Goal: Information Seeking & Learning: Find contact information

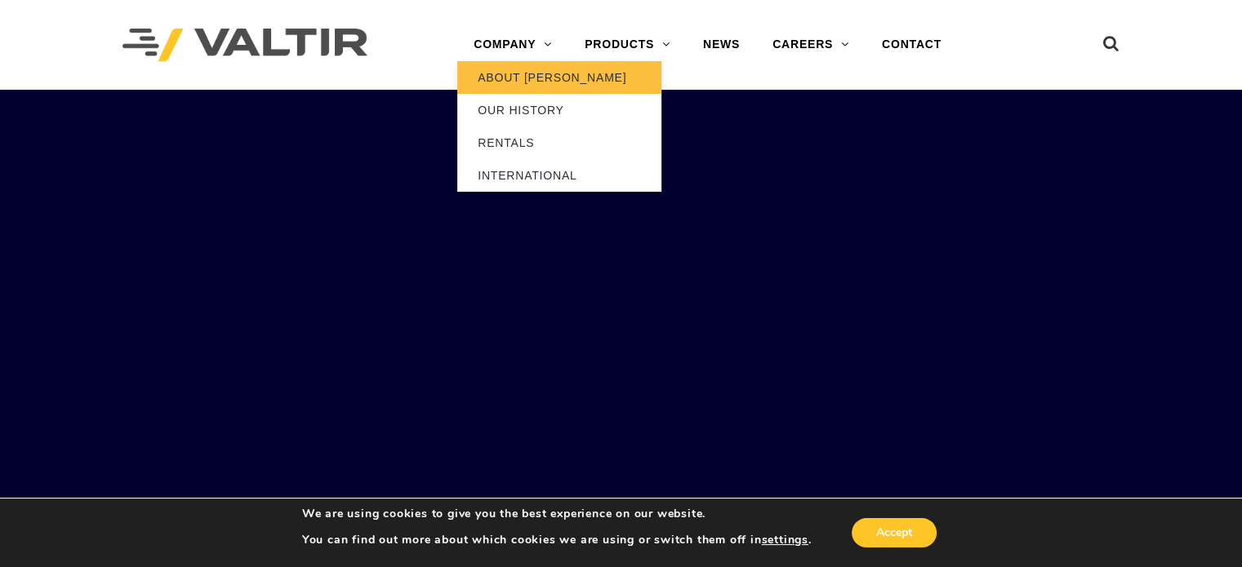
click at [506, 74] on link "ABOUT [PERSON_NAME]" at bounding box center [559, 77] width 204 height 33
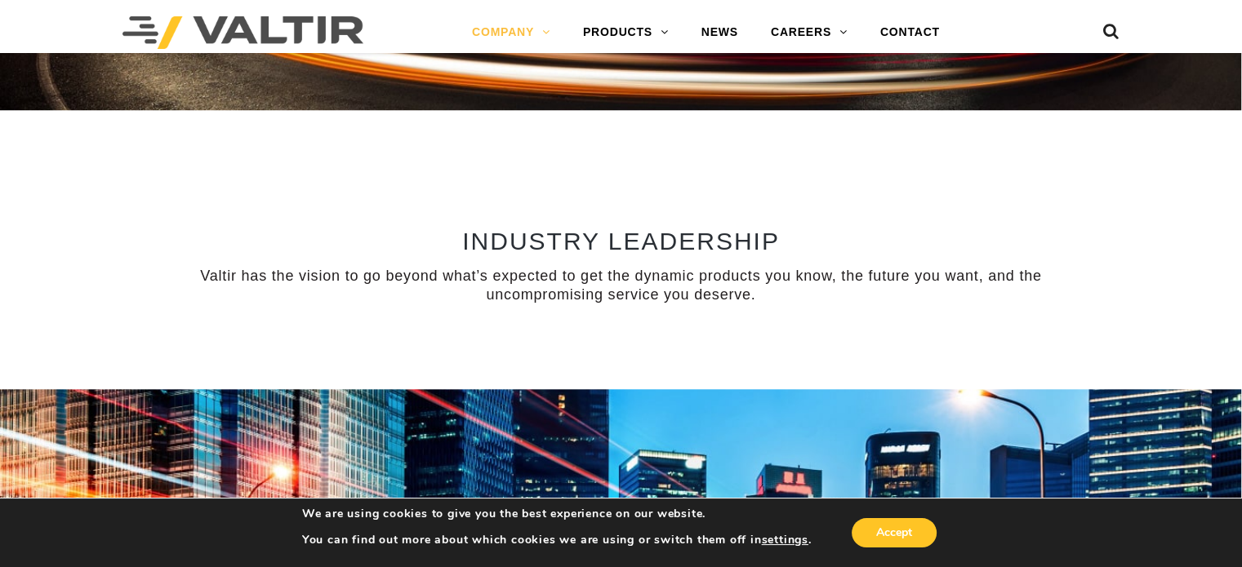
scroll to position [1306, 0]
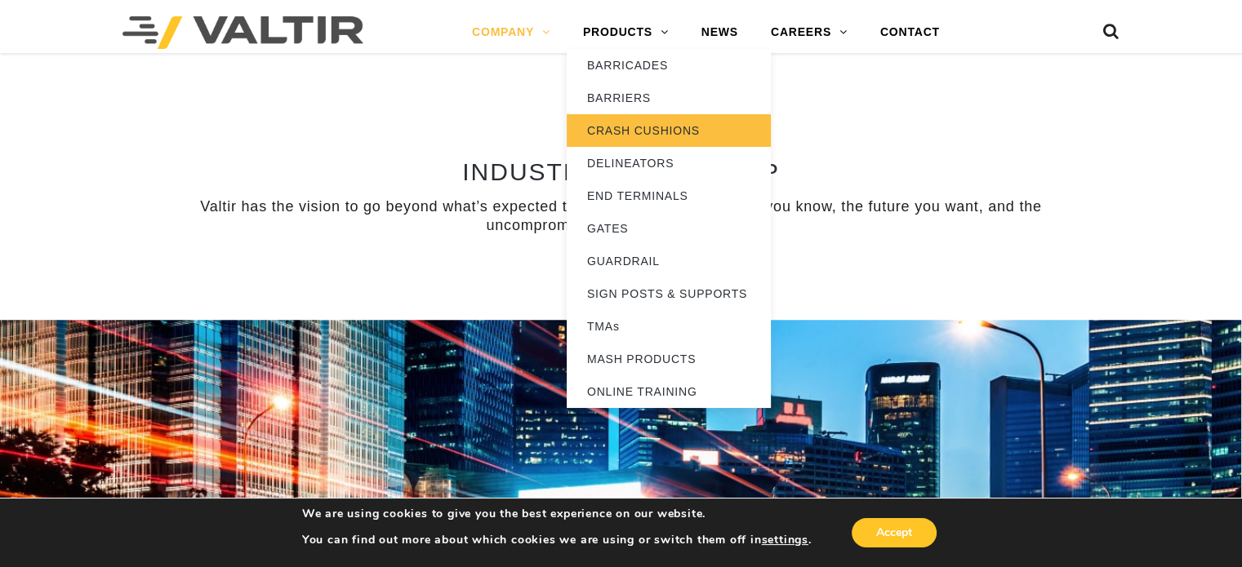
click at [630, 120] on link "CRASH CUSHIONS" at bounding box center [669, 130] width 204 height 33
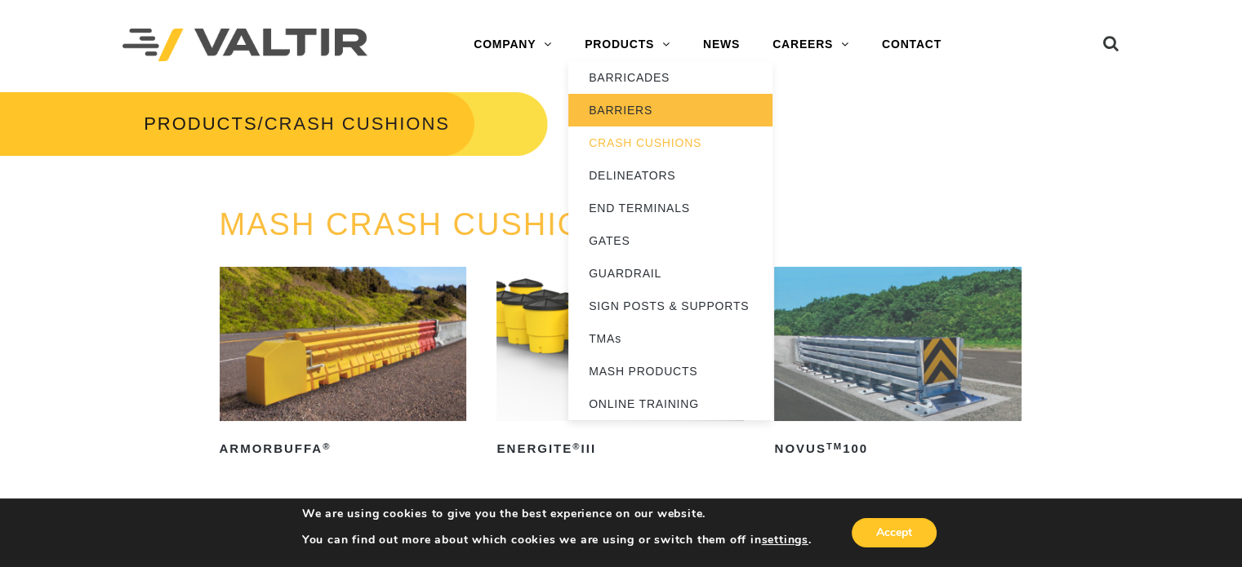
click at [665, 107] on link "BARRIERS" at bounding box center [670, 110] width 204 height 33
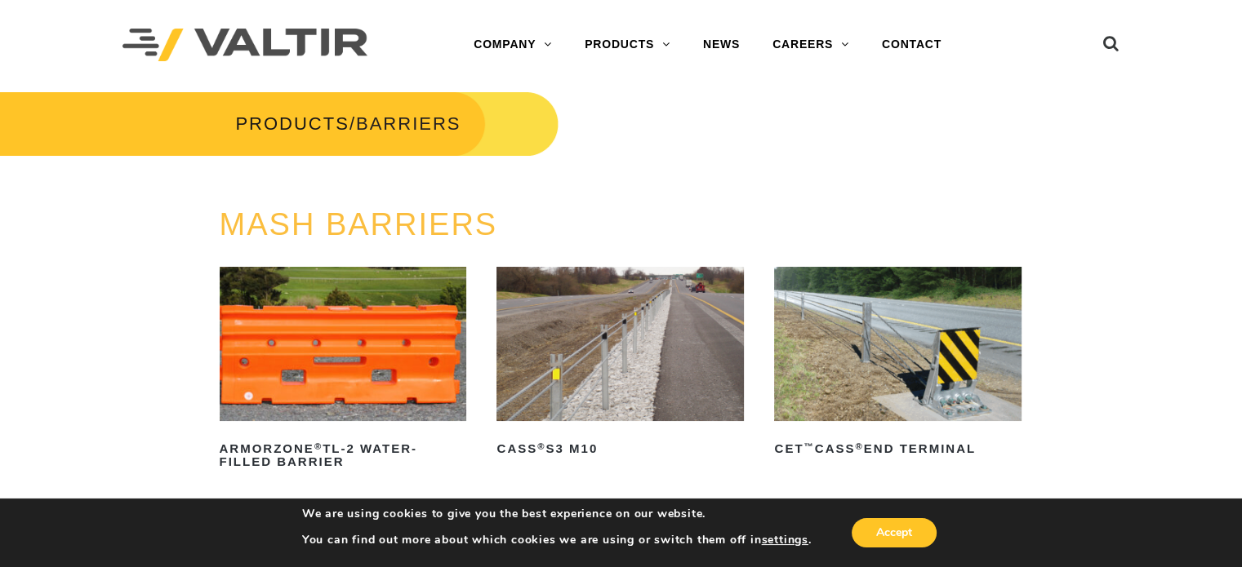
click at [285, 296] on img at bounding box center [343, 344] width 247 height 154
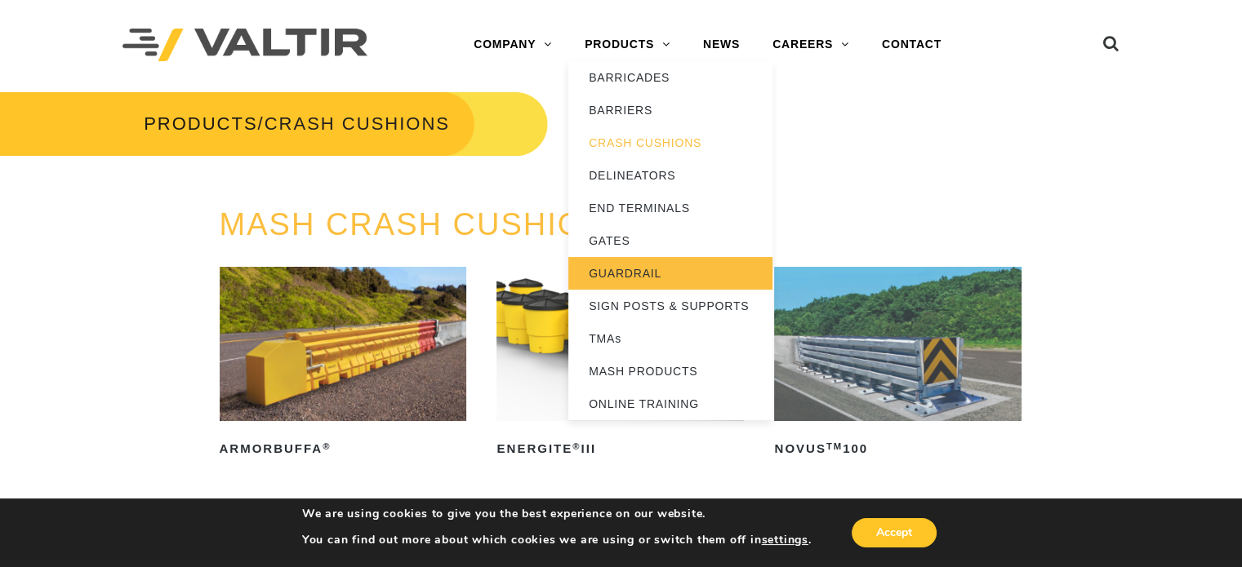
click at [676, 264] on link "GUARDRAIL" at bounding box center [670, 273] width 204 height 33
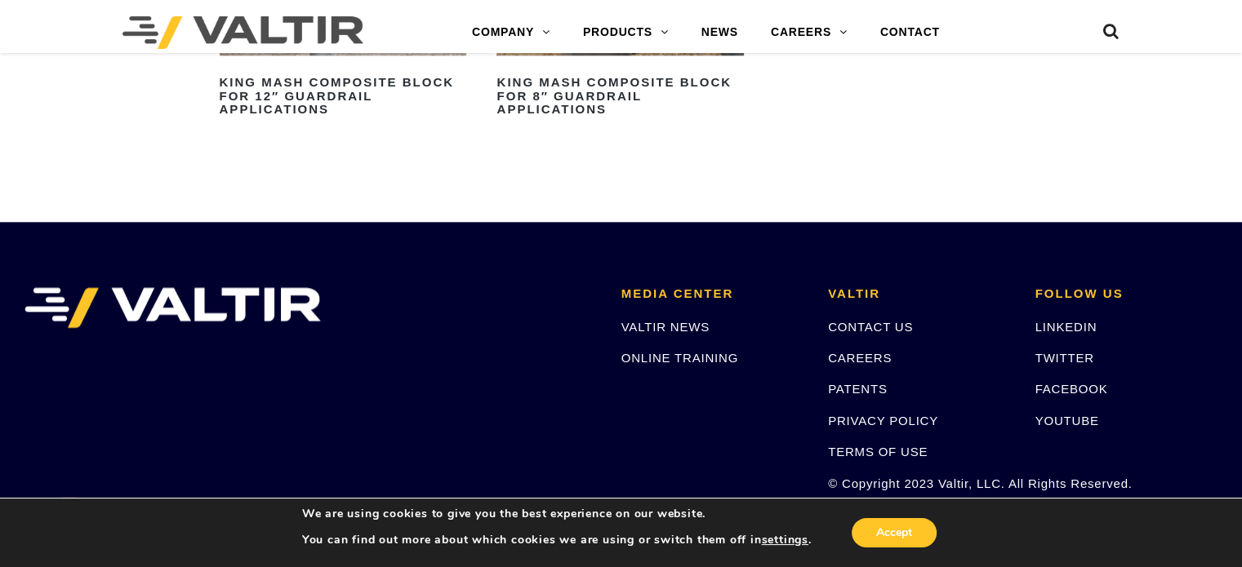
scroll to position [1879, 0]
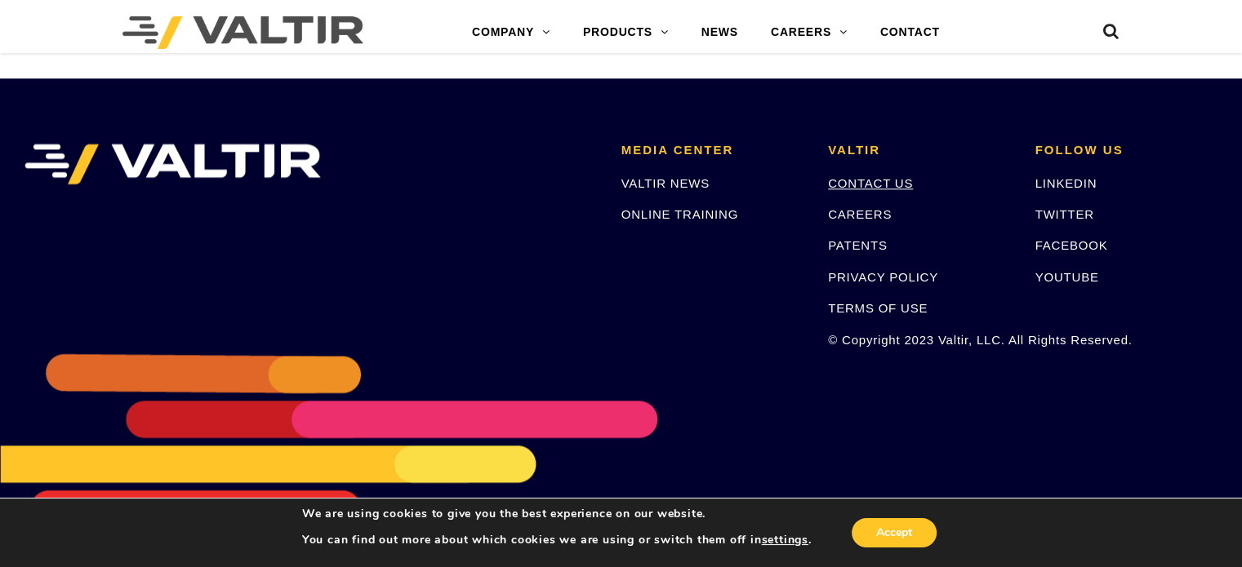
click at [848, 185] on link "CONTACT US" at bounding box center [870, 183] width 85 height 14
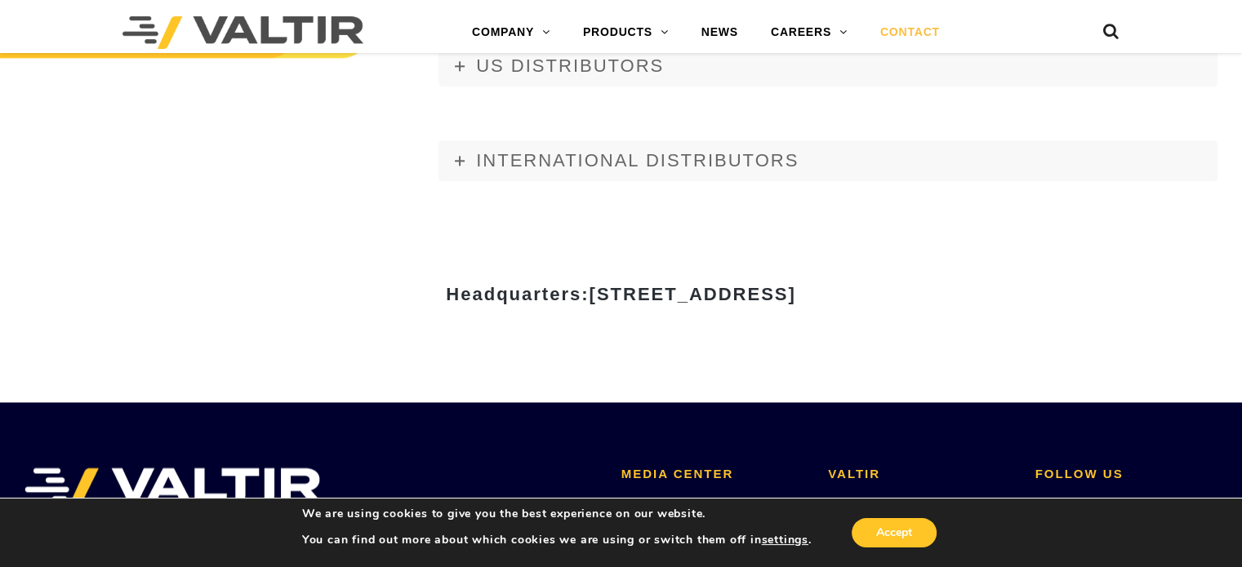
scroll to position [2003, 0]
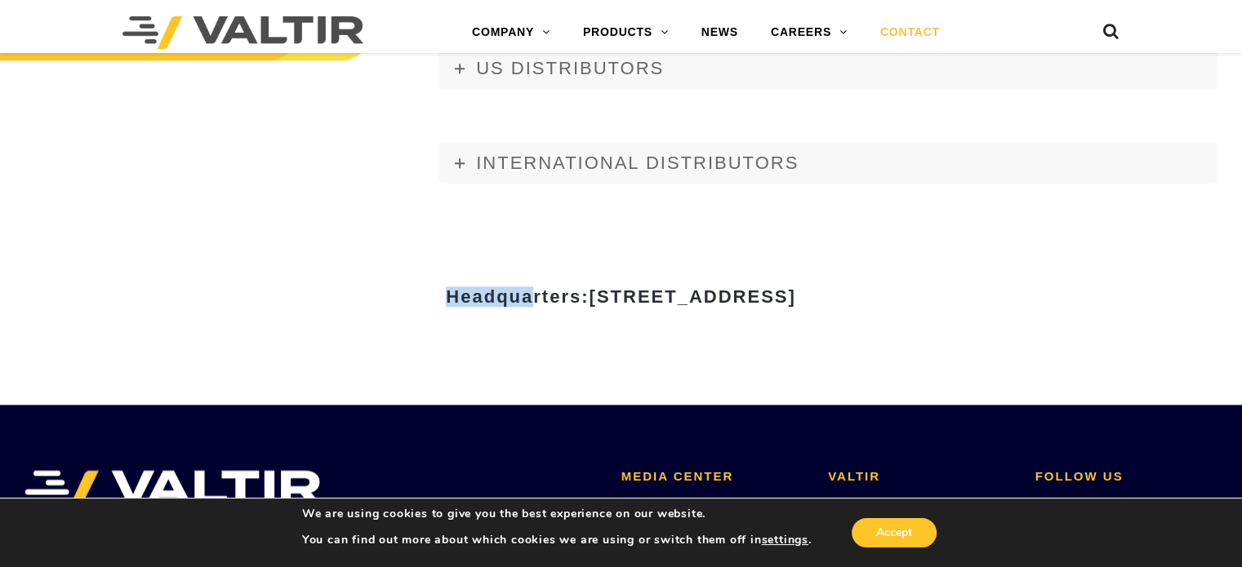
drag, startPoint x: 1018, startPoint y: 285, endPoint x: 369, endPoint y: 309, distance: 649.6
click at [369, 309] on div "Headquarters: [STREET_ADDRESS]" at bounding box center [621, 303] width 980 height 56
click at [446, 305] on strong "Headquarters: [STREET_ADDRESS]" at bounding box center [620, 297] width 349 height 20
drag, startPoint x: 279, startPoint y: 296, endPoint x: 1019, endPoint y: 295, distance: 739.8
click at [1019, 295] on h3 "Headquarters: [STREET_ADDRESS]" at bounding box center [621, 297] width 955 height 20
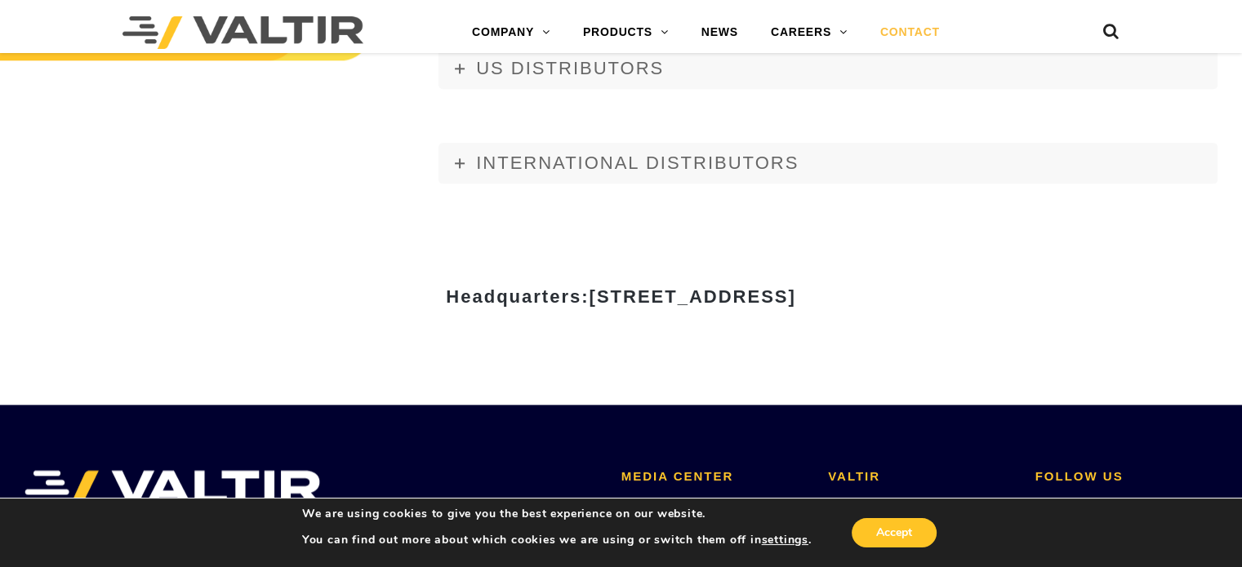
copy strong "Headquarters: [STREET_ADDRESS]"
click at [517, 270] on div "Headquarters: [STREET_ADDRESS]" at bounding box center [621, 303] width 980 height 203
drag, startPoint x: 438, startPoint y: 296, endPoint x: 838, endPoint y: 290, distance: 400.2
click at [795, 287] on span "[STREET_ADDRESS]" at bounding box center [692, 297] width 207 height 20
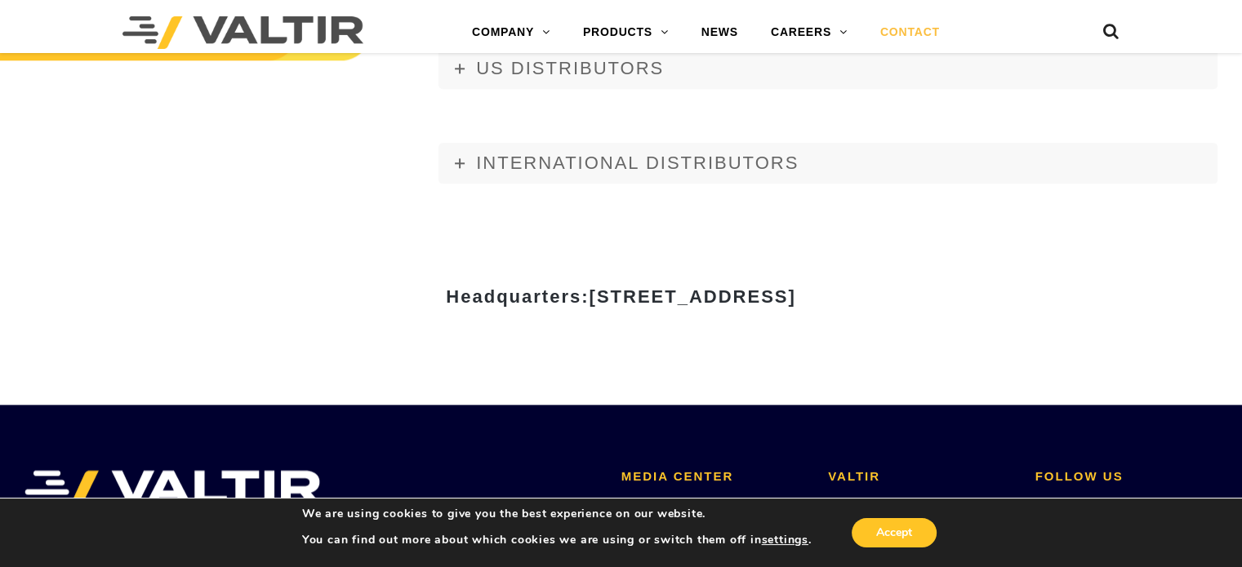
copy span "[STREET_ADDRESS]"
